Goal: Information Seeking & Learning: Learn about a topic

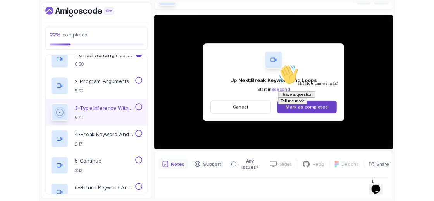
scroll to position [95, 0]
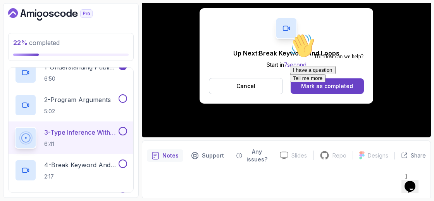
click at [317, 33] on div at bounding box center [360, 33] width 140 height 0
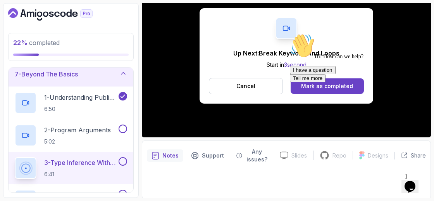
scroll to position [155, 0]
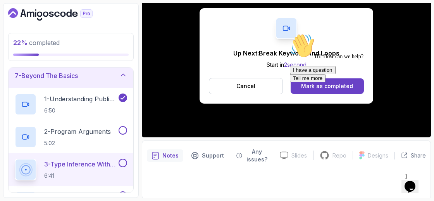
click at [310, 33] on div at bounding box center [360, 33] width 140 height 0
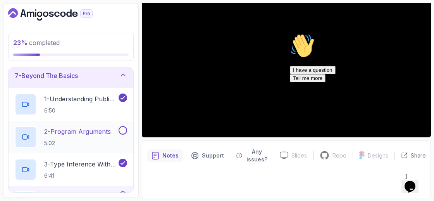
click at [119, 128] on button at bounding box center [123, 130] width 9 height 9
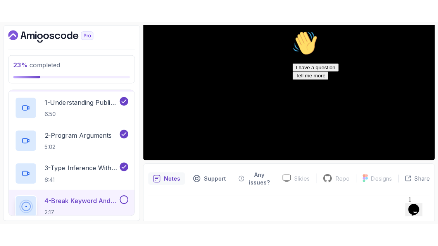
scroll to position [174, 0]
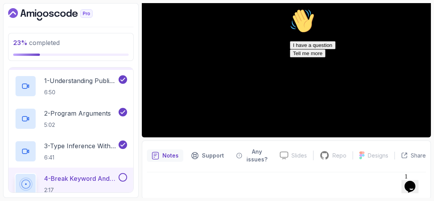
click at [419, 9] on div "Chat attention grabber" at bounding box center [360, 9] width 140 height 0
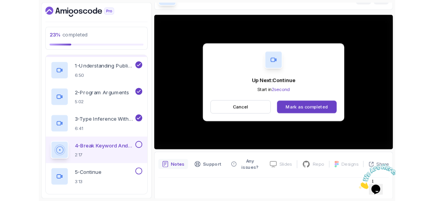
scroll to position [95, 0]
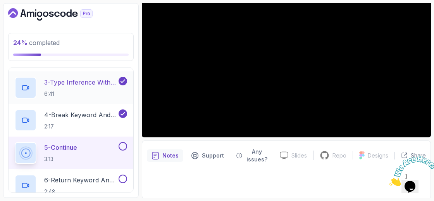
scroll to position [238, 0]
click at [108, 150] on div "5 - Continue 3:13" at bounding box center [66, 152] width 102 height 22
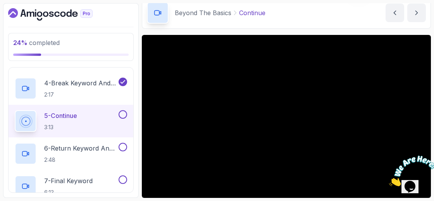
scroll to position [243, 0]
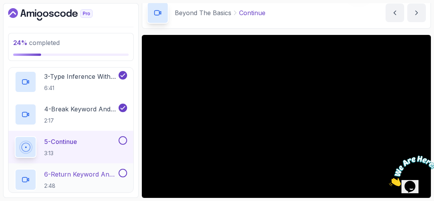
click at [76, 169] on div "6 - Return Keyword And Void Methods 2:48" at bounding box center [66, 180] width 102 height 22
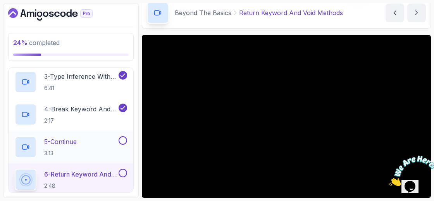
click at [73, 141] on p "5 - Continue" at bounding box center [60, 141] width 33 height 9
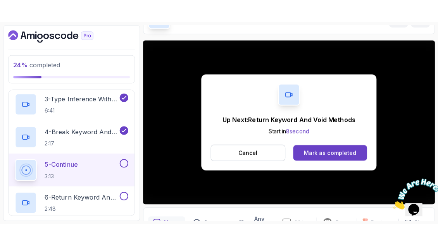
scroll to position [95, 0]
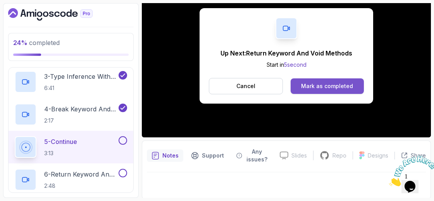
click at [347, 92] on button "Mark as completed" at bounding box center [327, 86] width 73 height 16
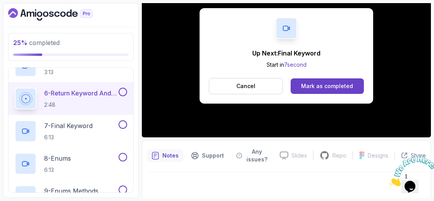
scroll to position [324, 0]
click at [319, 90] on button "Mark as completed" at bounding box center [327, 86] width 73 height 16
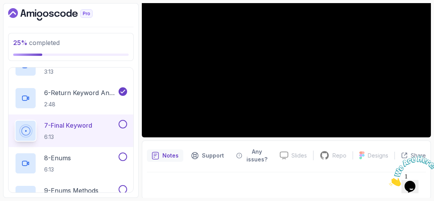
click at [259, 69] on div at bounding box center [286, 55] width 289 height 163
click at [119, 129] on button "7 - Final Keyword 6:13" at bounding box center [71, 131] width 112 height 22
click at [324, 62] on div at bounding box center [286, 55] width 289 height 163
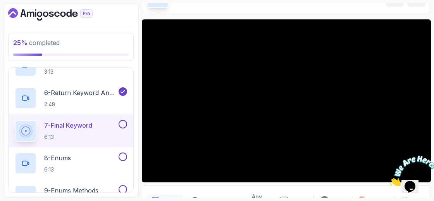
scroll to position [17, 0]
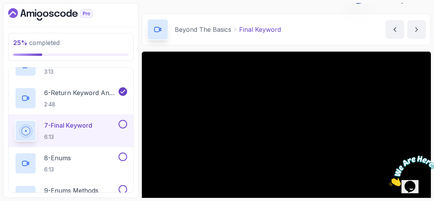
click at [60, 129] on h2 "7 - Final Keyword 6:13" at bounding box center [68, 131] width 48 height 20
click at [60, 158] on p "8 - Enums" at bounding box center [57, 157] width 27 height 9
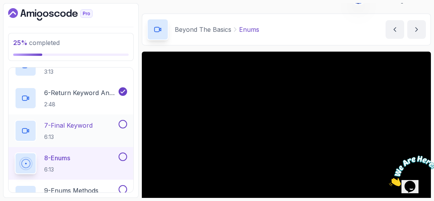
click at [59, 126] on p "7 - Final Keyword" at bounding box center [68, 125] width 48 height 9
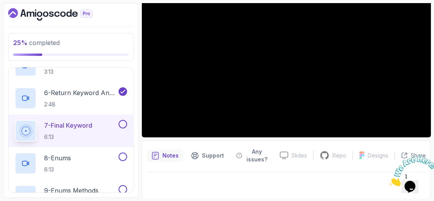
scroll to position [51, 0]
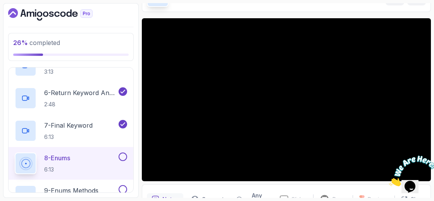
click at [414, 181] on img at bounding box center [413, 170] width 48 height 31
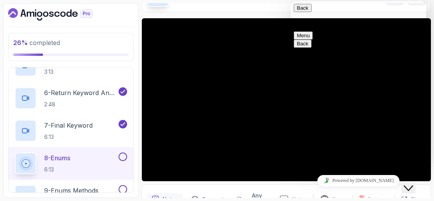
click at [413, 184] on div "Close Chat This icon closes the chat window." at bounding box center [408, 187] width 9 height 9
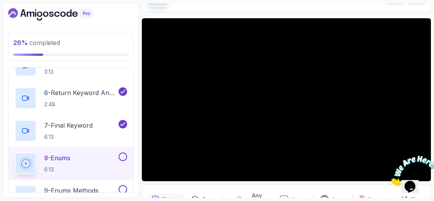
click at [389, 181] on icon "Close" at bounding box center [389, 184] width 0 height 7
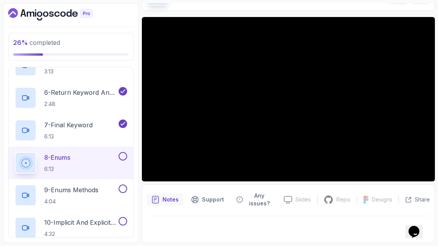
scroll to position [51, 0]
